Goal: Transaction & Acquisition: Purchase product/service

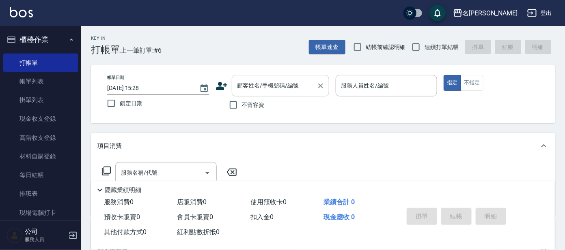
click at [262, 88] on input "顧客姓名/手機號碼/編號" at bounding box center [274, 86] width 78 height 14
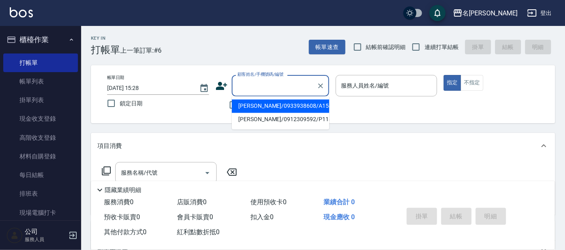
click at [273, 107] on li "[PERSON_NAME]/0933938608/A154" at bounding box center [280, 106] width 97 height 13
type input "[PERSON_NAME]/0933938608/A154"
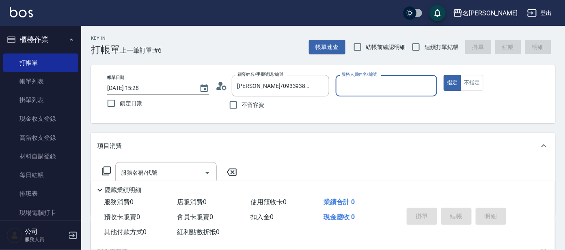
type input "宥里-1"
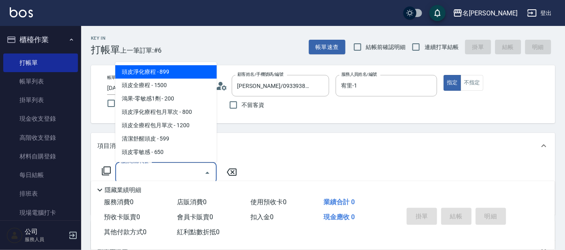
drag, startPoint x: 164, startPoint y: 171, endPoint x: 162, endPoint y: 175, distance: 4.7
click at [165, 173] on input "服務名稱/代號" at bounding box center [160, 173] width 82 height 14
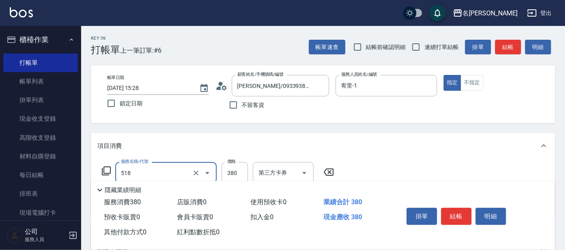
type input "舒壓+洗髮+養髮(518)"
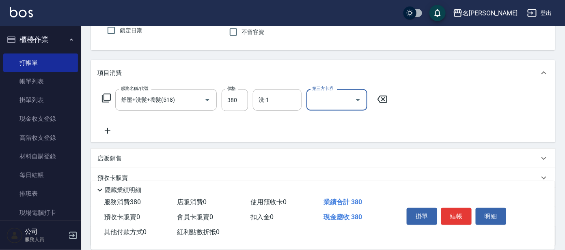
scroll to position [101, 0]
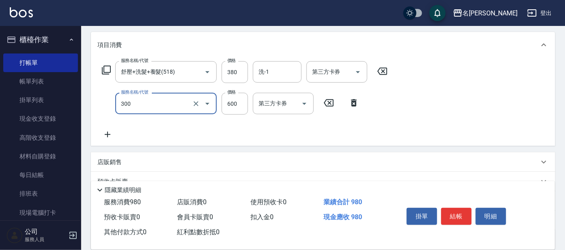
type input "剪髮 講師級設計師(300)"
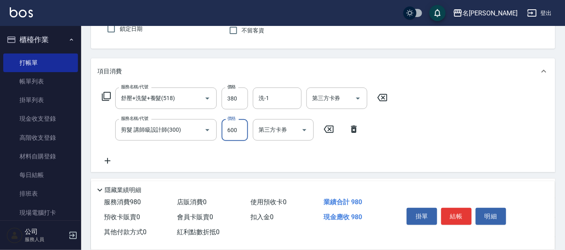
scroll to position [24, 0]
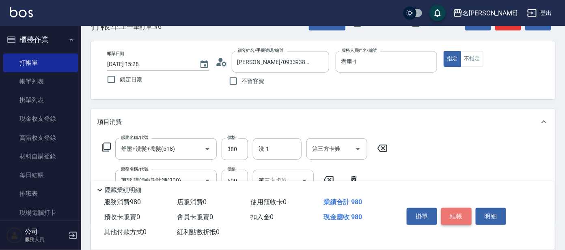
click at [457, 215] on button "結帳" at bounding box center [456, 216] width 30 height 17
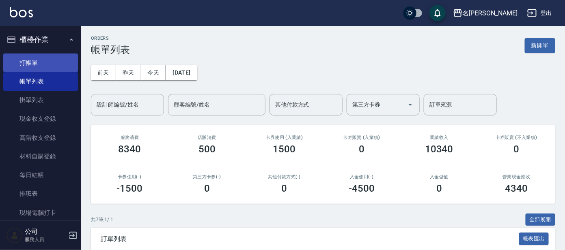
click at [26, 64] on link "打帳單" at bounding box center [40, 63] width 75 height 19
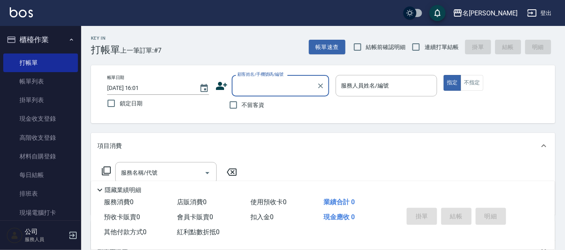
click at [263, 83] on input "顧客姓名/手機號碼/編號" at bounding box center [274, 86] width 78 height 14
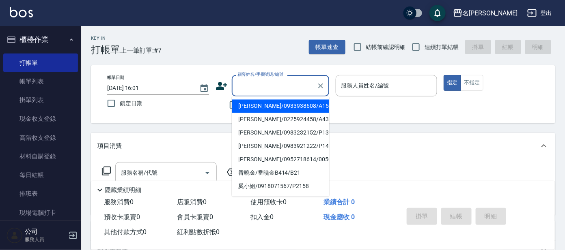
click at [267, 106] on li "[PERSON_NAME]/0933938608/A154" at bounding box center [280, 106] width 97 height 13
type input "[PERSON_NAME]/0933938608/A154"
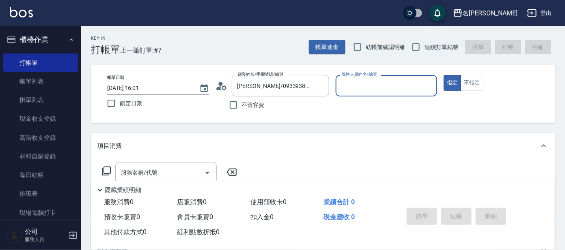
click at [397, 84] on input "服務人員姓名/編號" at bounding box center [386, 86] width 94 height 14
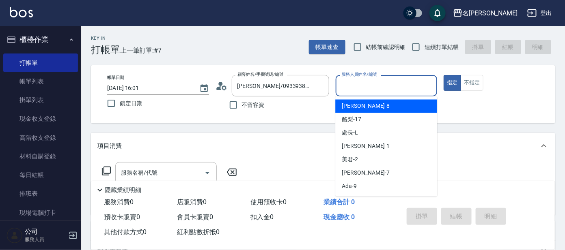
type input "宥里-1"
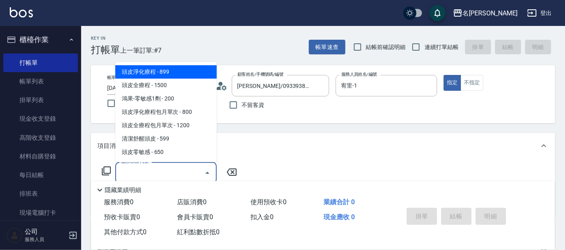
drag, startPoint x: 150, startPoint y: 169, endPoint x: 159, endPoint y: 159, distance: 12.7
click at [150, 168] on div "服務名稱/代號 服務名稱/代號" at bounding box center [165, 172] width 101 height 21
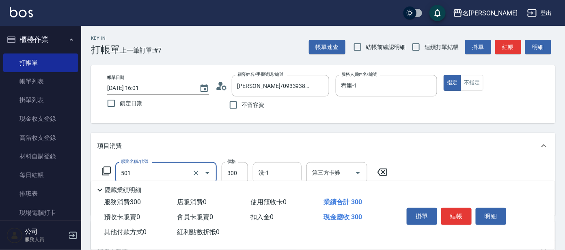
type input "洗髮(創意)(501)"
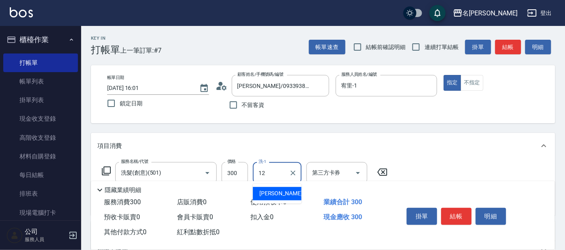
type input "云潔-12"
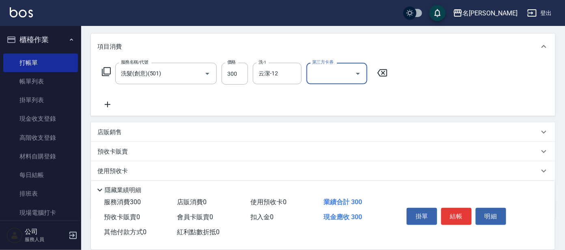
scroll to position [101, 0]
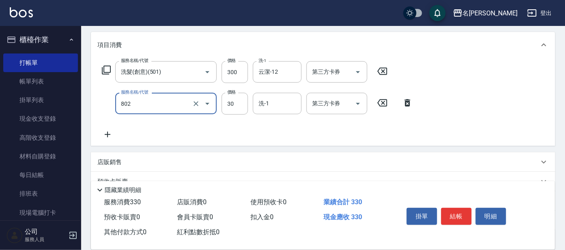
type input "潤絲(802)"
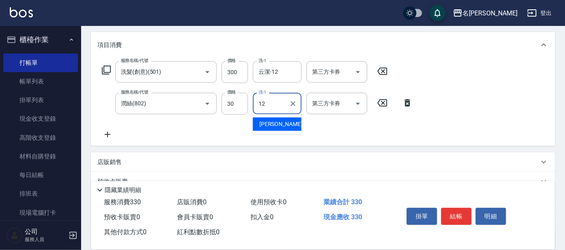
type input "云潔-12"
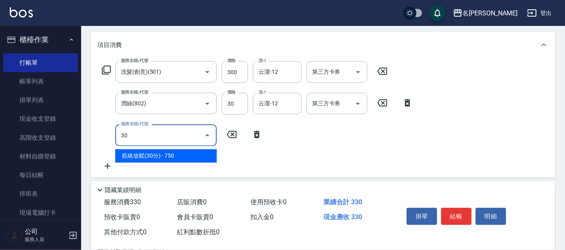
type input "303"
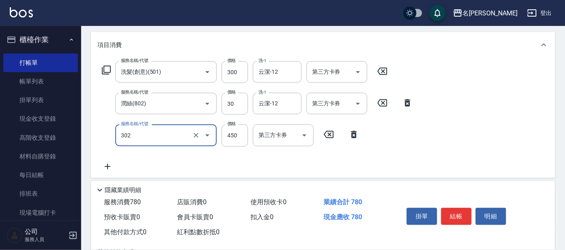
type input "B級設計師剪髮(302)"
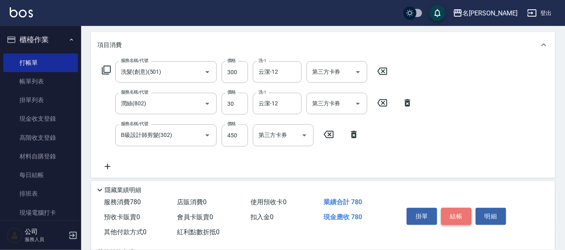
click at [454, 216] on button "結帳" at bounding box center [456, 216] width 30 height 17
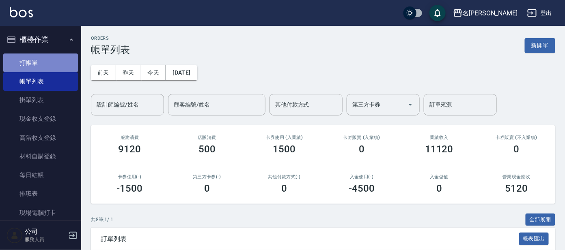
click at [41, 60] on link "打帳單" at bounding box center [40, 63] width 75 height 19
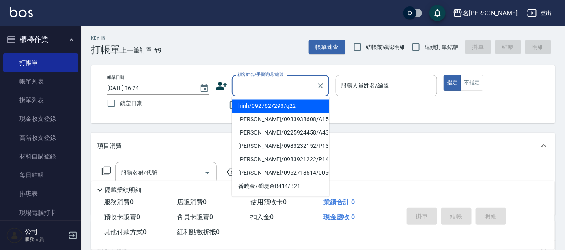
click at [263, 87] on input "顧客姓名/手機號碼/編號" at bounding box center [274, 86] width 78 height 14
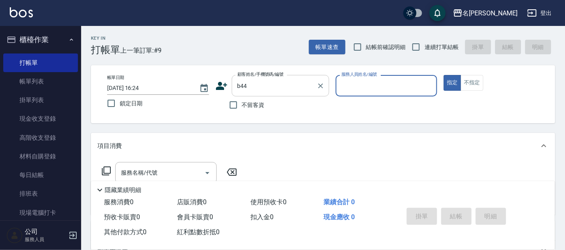
click at [292, 90] on input "b44" at bounding box center [274, 86] width 78 height 14
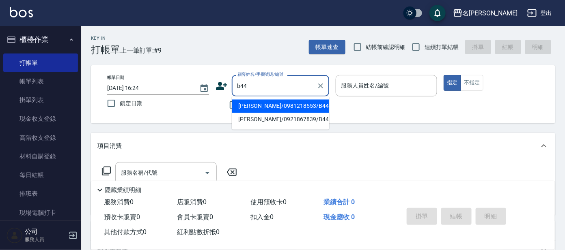
click at [288, 103] on li "[PERSON_NAME]/0981218553/B44" at bounding box center [280, 106] width 97 height 13
type input "[PERSON_NAME]/0981218553/B44"
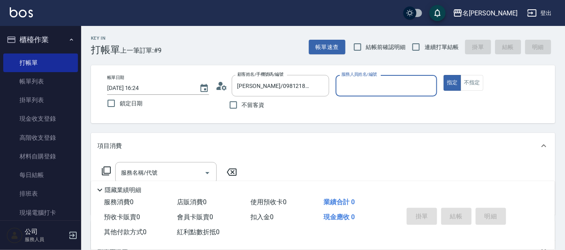
type input "美君-2"
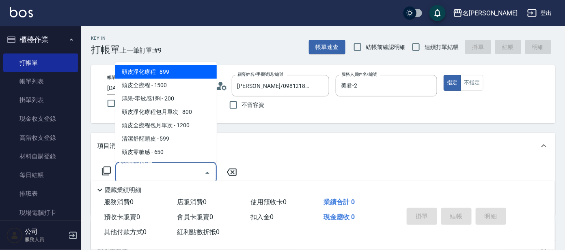
click at [150, 168] on input "服務名稱/代號" at bounding box center [160, 173] width 82 height 14
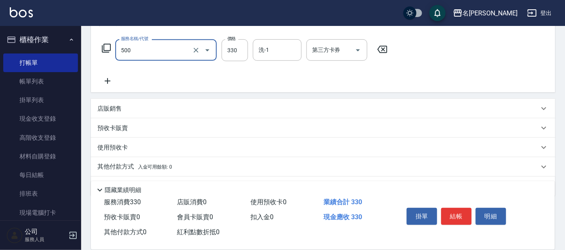
scroll to position [145, 0]
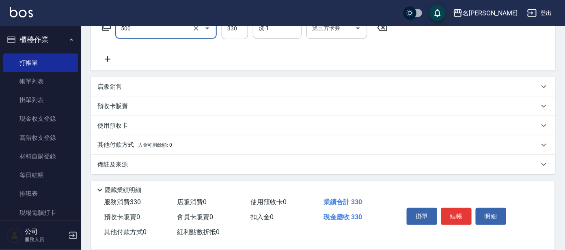
type input "高階洗髮(500)"
click at [105, 60] on icon at bounding box center [107, 59] width 20 height 10
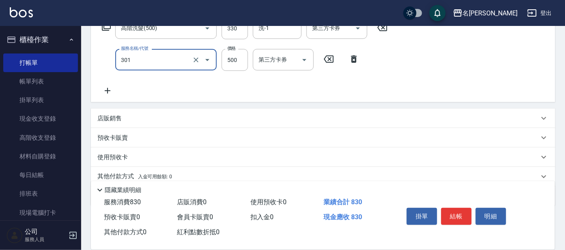
type input "剪髮 A級設計師(301)"
click at [446, 211] on button "結帳" at bounding box center [456, 216] width 30 height 17
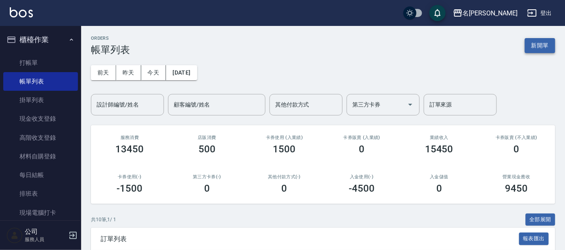
click at [539, 45] on button "新開單" at bounding box center [539, 45] width 30 height 15
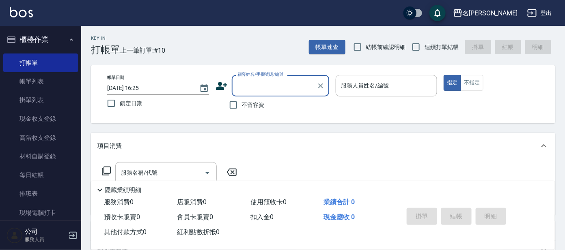
click at [282, 82] on input "顧客姓名/手機號碼/編號" at bounding box center [274, 86] width 78 height 14
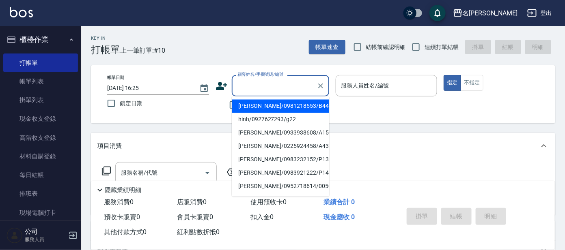
type input "b"
type input "B17"
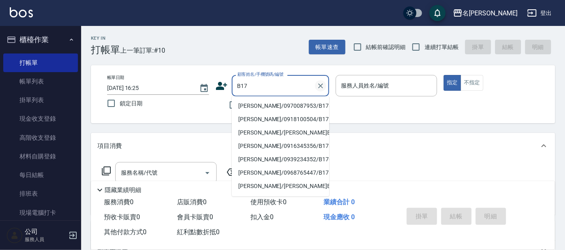
click at [322, 86] on icon "Clear" at bounding box center [320, 86] width 8 height 8
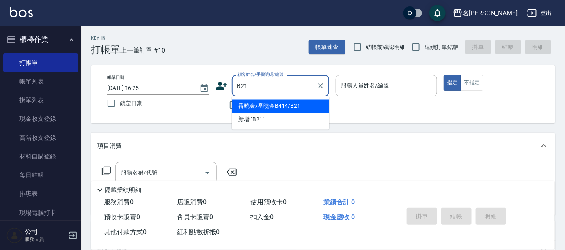
type input "番曉金/番曉金B414/B21"
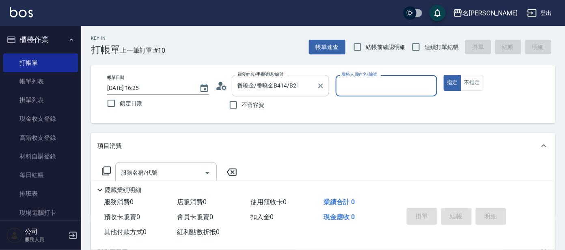
type input "美君-2"
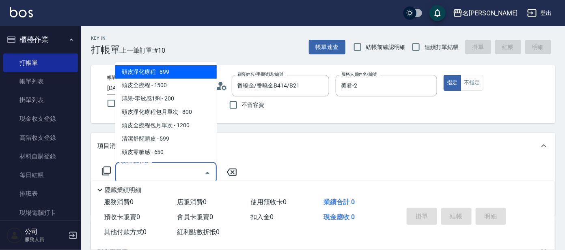
click at [176, 174] on input "服務名稱/代號" at bounding box center [160, 173] width 82 height 14
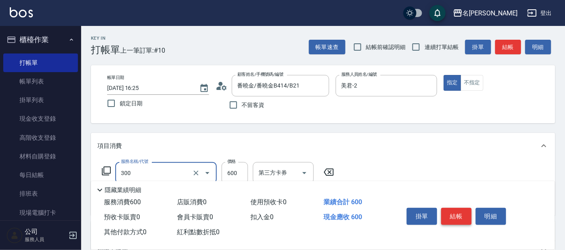
type input "剪髮 講師級設計師(300)"
drag, startPoint x: 444, startPoint y: 210, endPoint x: 440, endPoint y: 208, distance: 5.1
click at [444, 210] on button "結帳" at bounding box center [456, 216] width 30 height 17
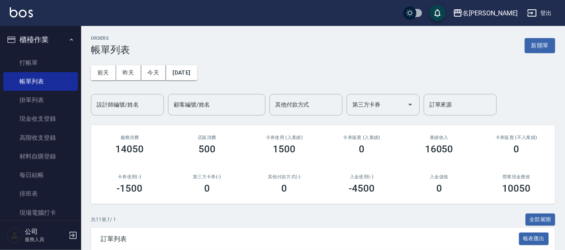
drag, startPoint x: 386, startPoint y: 174, endPoint x: 371, endPoint y: 174, distance: 14.2
click at [385, 174] on h2 "入金使用(-)" at bounding box center [362, 176] width 58 height 5
click at [41, 60] on link "打帳單" at bounding box center [40, 63] width 75 height 19
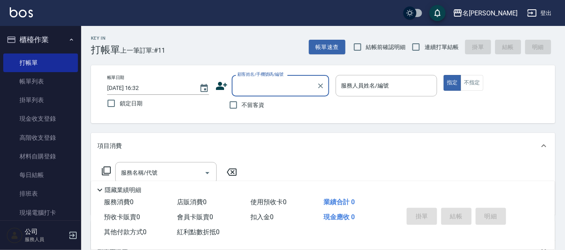
click at [254, 91] on input "顧客姓名/手機號碼/編號" at bounding box center [274, 86] width 78 height 14
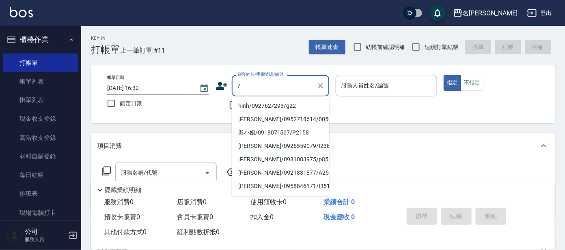
click at [234, 88] on div "7 顧客姓名/手機號碼/編號" at bounding box center [280, 85] width 97 height 21
click at [235, 88] on input "7" at bounding box center [274, 86] width 78 height 14
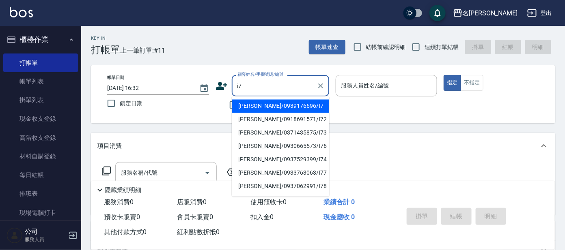
click at [254, 107] on li "[PERSON_NAME]/0939176696/I7" at bounding box center [280, 106] width 97 height 13
type input "[PERSON_NAME]/0939176696/I7"
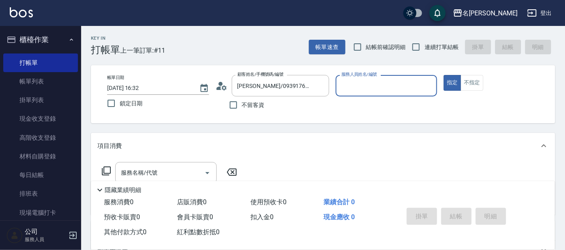
type input "Ada-9"
click at [106, 169] on icon at bounding box center [106, 171] width 10 height 10
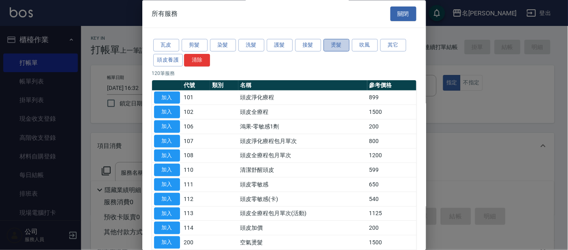
click at [342, 47] on button "燙髮" at bounding box center [337, 45] width 26 height 13
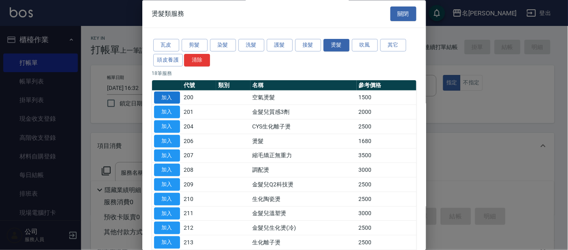
click at [176, 94] on button "加入" at bounding box center [167, 98] width 26 height 13
type input "空氣燙髮(200)"
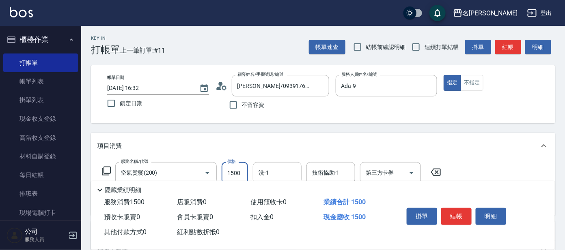
click at [236, 172] on input "1500" at bounding box center [234, 173] width 26 height 22
type input "4000"
click at [457, 215] on button "結帳" at bounding box center [456, 216] width 30 height 17
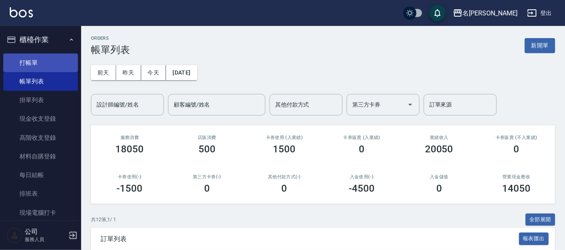
click at [32, 63] on link "打帳單" at bounding box center [40, 63] width 75 height 19
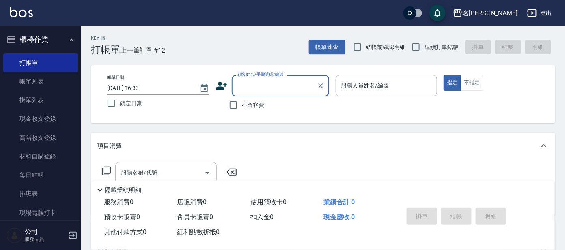
click at [260, 88] on input "顧客姓名/手機號碼/編號" at bounding box center [274, 86] width 78 height 14
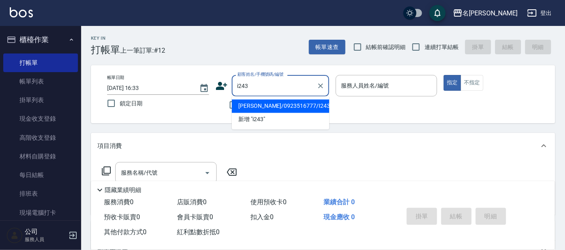
click at [259, 101] on li "[PERSON_NAME]/0923516777/I243" at bounding box center [280, 106] width 97 height 13
type input "[PERSON_NAME]/0923516777/I243"
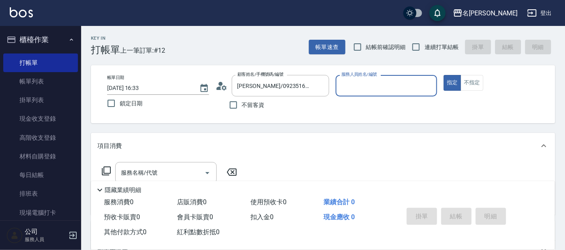
type input "Ada-9"
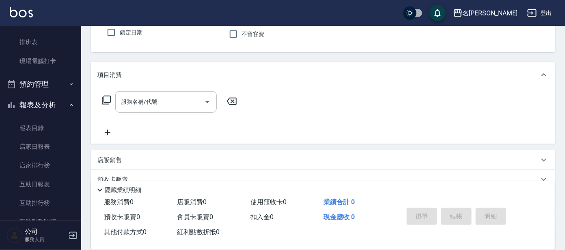
scroll to position [144, 0]
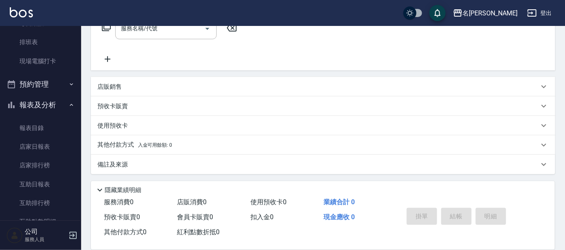
click at [133, 93] on div "店販銷售" at bounding box center [323, 86] width 464 height 19
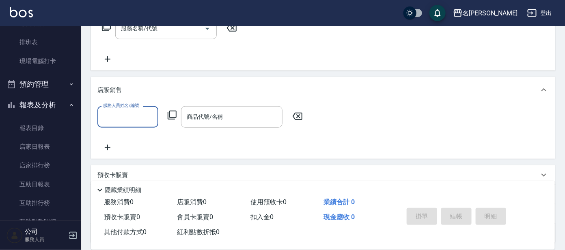
scroll to position [0, 0]
click at [137, 122] on input "服務人員姓名/編號" at bounding box center [128, 117] width 54 height 14
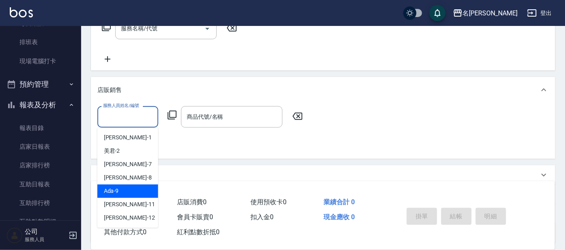
click at [116, 190] on span "Ada -9" at bounding box center [111, 191] width 15 height 9
type input "Ada-9"
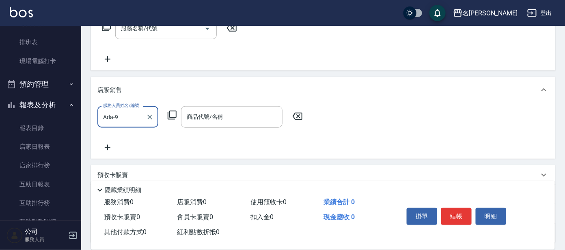
click at [171, 115] on icon at bounding box center [172, 115] width 10 height 10
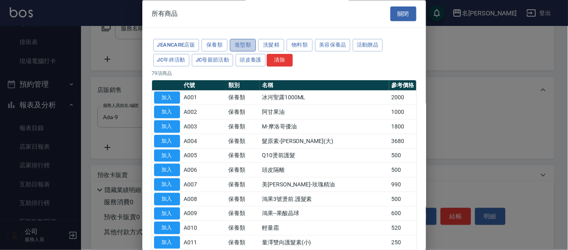
click at [248, 43] on button "造型類" at bounding box center [243, 45] width 26 height 13
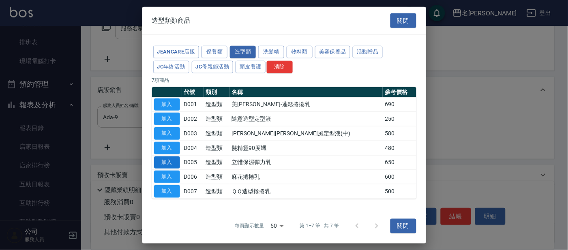
click at [176, 159] on button "加入" at bounding box center [167, 162] width 26 height 13
type input "立體保濕彈力乳"
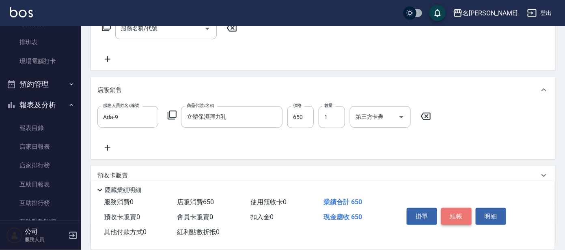
click at [454, 213] on button "結帳" at bounding box center [456, 216] width 30 height 17
